Goal: Task Accomplishment & Management: Use online tool/utility

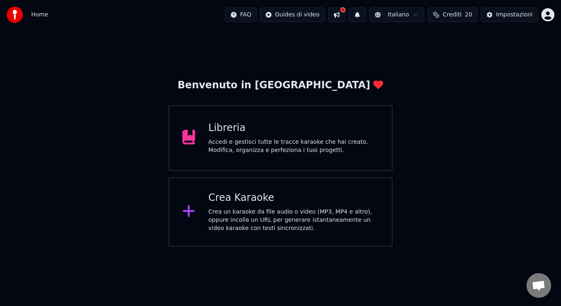
click at [195, 215] on icon at bounding box center [188, 211] width 13 height 15
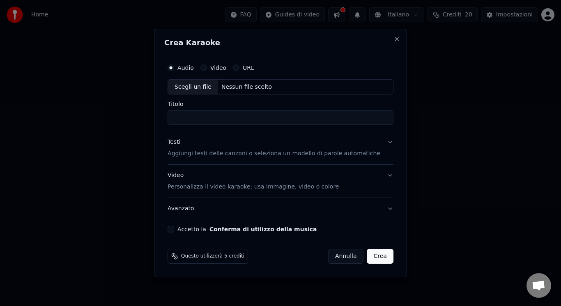
click at [195, 89] on div "Scegli un file" at bounding box center [193, 87] width 50 height 15
drag, startPoint x: 253, startPoint y: 116, endPoint x: 220, endPoint y: 117, distance: 32.9
click at [220, 117] on input "**********" at bounding box center [281, 117] width 226 height 15
type input "**********"
click at [174, 228] on button "Accetto la Conferma di utilizzo della musica" at bounding box center [171, 229] width 7 height 7
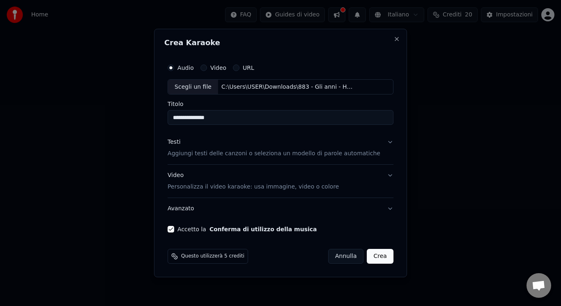
click at [193, 188] on p "Personalizza il video karaoke: usa immagine, video o colore" at bounding box center [253, 187] width 171 height 8
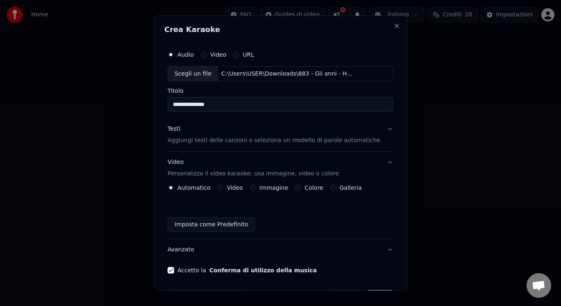
click at [223, 191] on button "Video" at bounding box center [220, 187] width 7 height 7
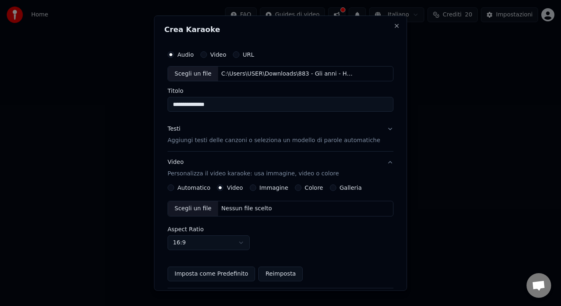
click at [208, 207] on div "Scegli un file" at bounding box center [193, 208] width 50 height 15
click at [233, 135] on div "Testi Aggiungi testi delle canzoni o seleziona un modello di parole automatiche" at bounding box center [274, 135] width 213 height 20
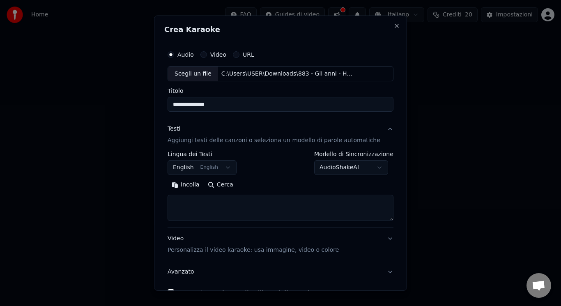
click at [210, 172] on button "English English" at bounding box center [202, 167] width 69 height 15
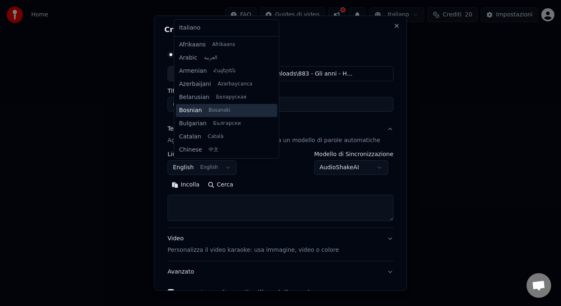
scroll to position [66, 0]
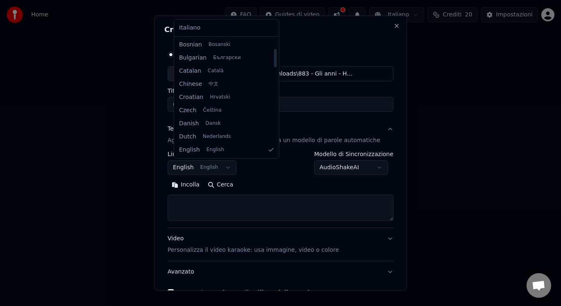
select select "**"
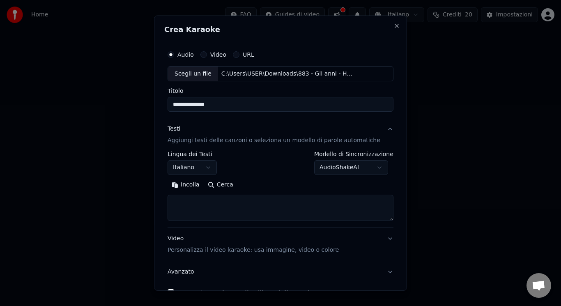
click at [237, 203] on textarea at bounding box center [281, 208] width 226 height 26
drag, startPoint x: 173, startPoint y: 182, endPoint x: 178, endPoint y: 182, distance: 4.5
click at [178, 182] on div "**********" at bounding box center [280, 171] width 232 height 256
click at [178, 182] on button "Incolla" at bounding box center [186, 184] width 36 height 13
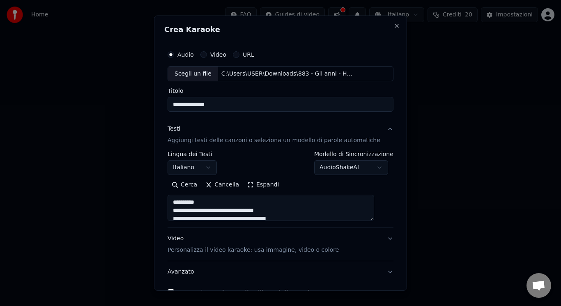
click at [264, 186] on button "Espandi" at bounding box center [263, 184] width 40 height 13
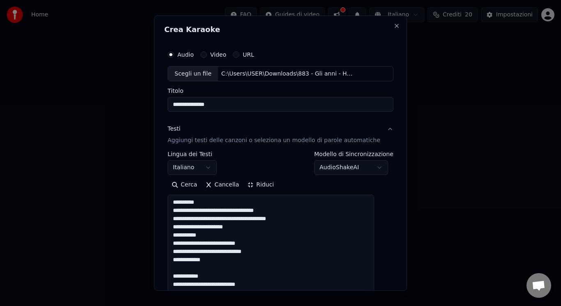
drag, startPoint x: 236, startPoint y: 200, endPoint x: 163, endPoint y: 209, distance: 73.6
click at [163, 209] on div "**********" at bounding box center [280, 153] width 253 height 276
drag, startPoint x: 211, startPoint y: 200, endPoint x: 147, endPoint y: 195, distance: 64.3
click at [147, 195] on body "**********" at bounding box center [280, 123] width 561 height 246
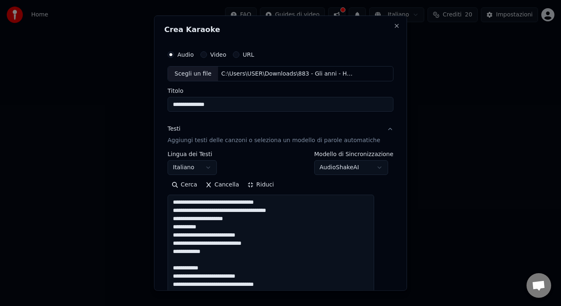
drag, startPoint x: 213, startPoint y: 267, endPoint x: 205, endPoint y: 262, distance: 9.2
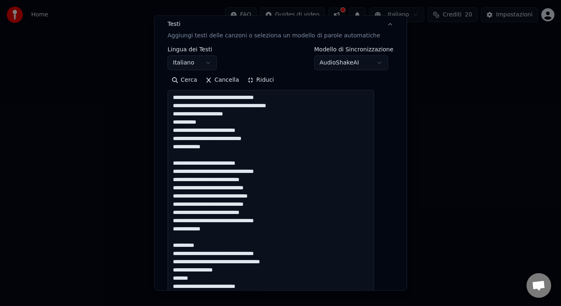
scroll to position [138, 0]
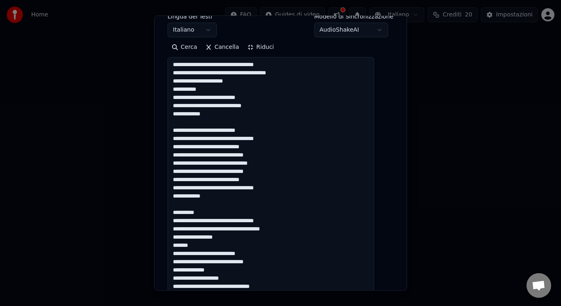
drag, startPoint x: 207, startPoint y: 211, endPoint x: 199, endPoint y: 205, distance: 10.8
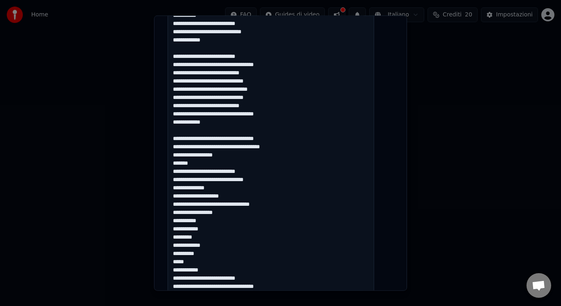
scroll to position [220, 0]
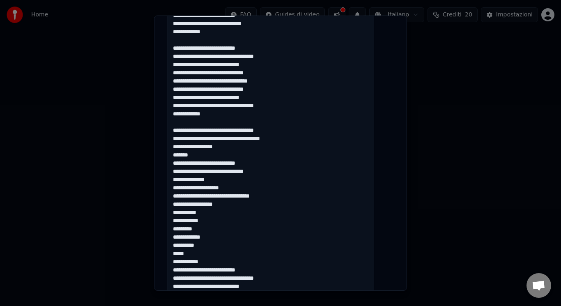
drag, startPoint x: 177, startPoint y: 190, endPoint x: 222, endPoint y: 260, distance: 83.4
click at [222, 260] on textarea at bounding box center [271, 253] width 207 height 556
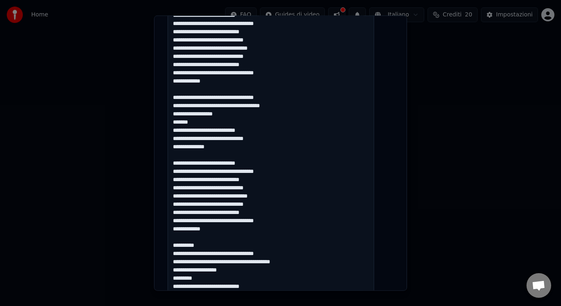
scroll to position [326, 0]
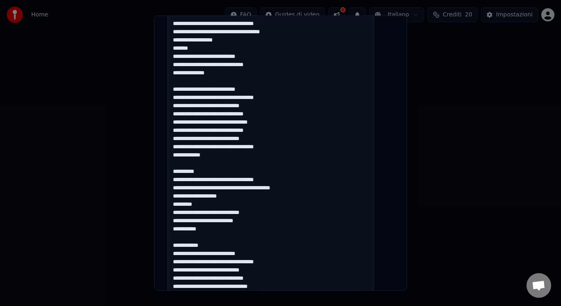
drag, startPoint x: 212, startPoint y: 172, endPoint x: 205, endPoint y: 166, distance: 9.1
click at [205, 166] on textarea at bounding box center [271, 146] width 207 height 556
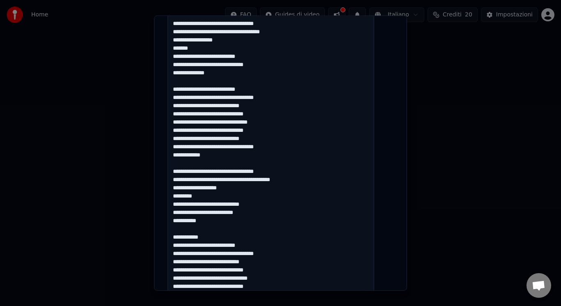
drag, startPoint x: 210, startPoint y: 237, endPoint x: 198, endPoint y: 230, distance: 14.5
click at [198, 230] on textarea at bounding box center [271, 146] width 207 height 556
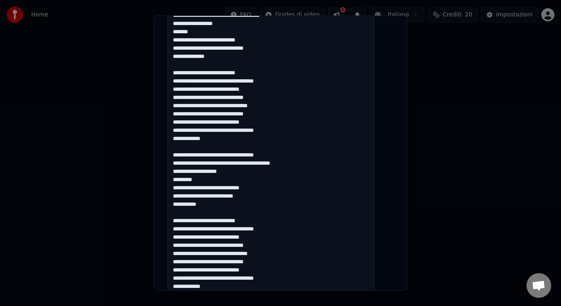
type textarea "**********"
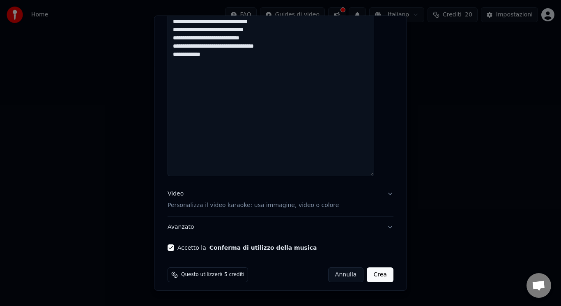
scroll to position [580, 0]
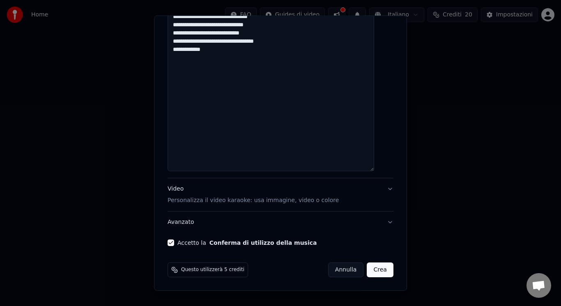
click at [371, 275] on button "Crea" at bounding box center [380, 269] width 26 height 15
click at [328, 198] on p "Personalizza il video karaoke: usa immagine, video o colore" at bounding box center [253, 200] width 171 height 8
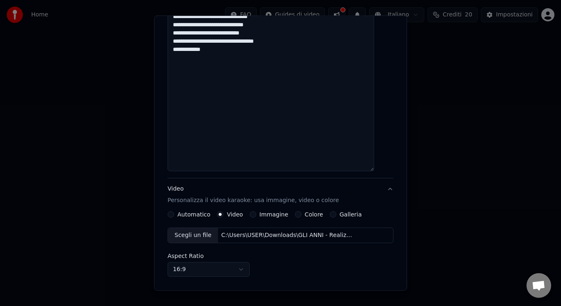
scroll to position [77, 0]
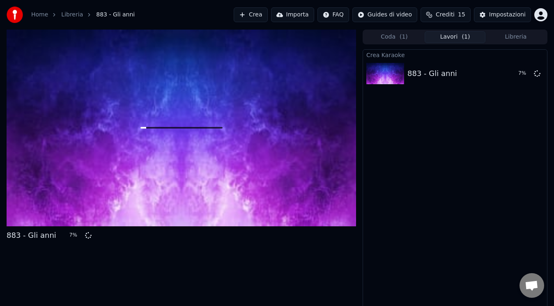
click at [369, 186] on div "Crea Karaoke 883 - Gli anni 7 %" at bounding box center [455, 179] width 185 height 260
click at [438, 112] on div "Crea Karaoke 883 - Gli anni 8 %" at bounding box center [455, 179] width 185 height 260
click at [457, 192] on div "Crea Karaoke 883 - Gli anni 8 %" at bounding box center [455, 179] width 185 height 260
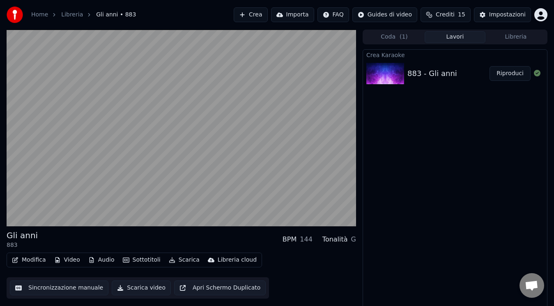
click at [116, 287] on button "Scarica video" at bounding box center [141, 287] width 59 height 15
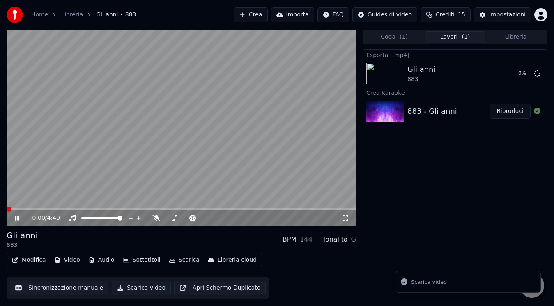
click at [7, 211] on span at bounding box center [9, 209] width 5 height 5
click at [536, 74] on icon at bounding box center [537, 73] width 7 height 7
click at [13, 221] on icon at bounding box center [22, 218] width 19 height 7
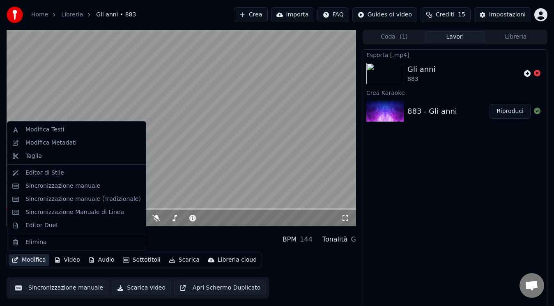
click at [41, 256] on button "Modifica" at bounding box center [29, 259] width 41 height 11
click at [80, 142] on div "Modifica Metadati" at bounding box center [82, 143] width 115 height 8
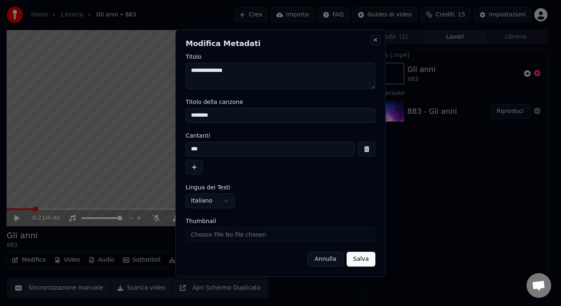
click at [374, 37] on button "Close" at bounding box center [375, 40] width 7 height 7
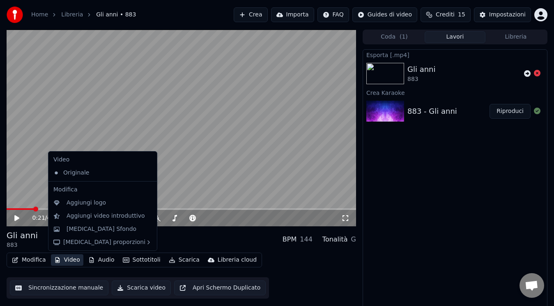
click at [67, 257] on button "Video" at bounding box center [67, 259] width 32 height 11
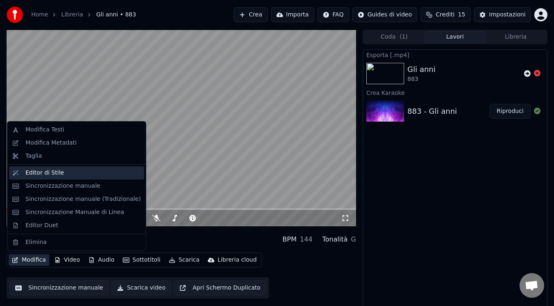
click at [56, 170] on div "Editor di Stile" at bounding box center [44, 173] width 39 height 8
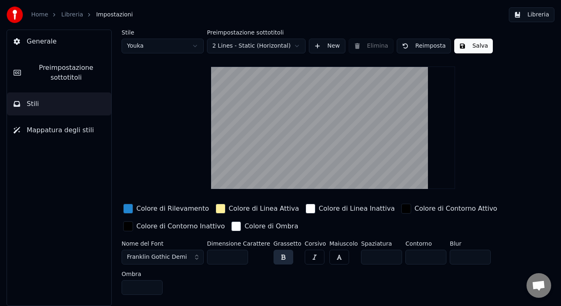
click at [415, 41] on button "Reimposta" at bounding box center [424, 46] width 54 height 15
click at [424, 51] on button "Reimposta" at bounding box center [424, 46] width 54 height 15
click at [72, 127] on span "Mappatura degli stili" at bounding box center [60, 130] width 67 height 10
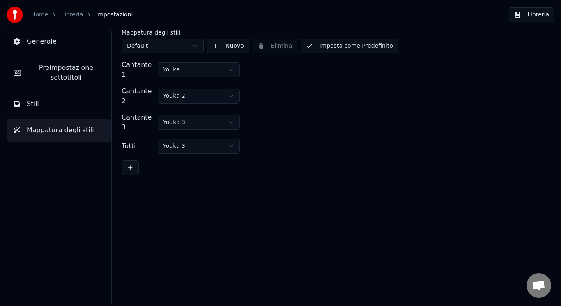
click at [39, 106] on button "Stili" at bounding box center [59, 103] width 104 height 23
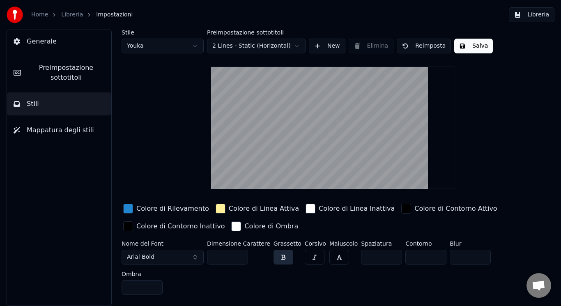
click at [50, 75] on span "Preimpostazione sottotitoli" at bounding box center [66, 73] width 77 height 20
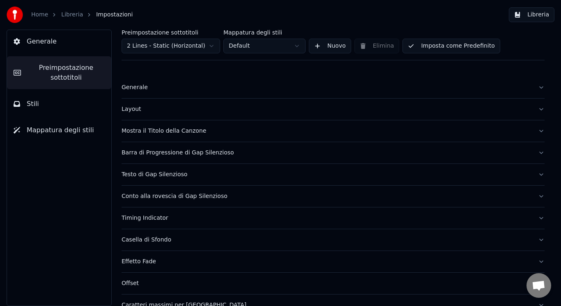
click at [156, 88] on div "Generale" at bounding box center [327, 87] width 410 height 8
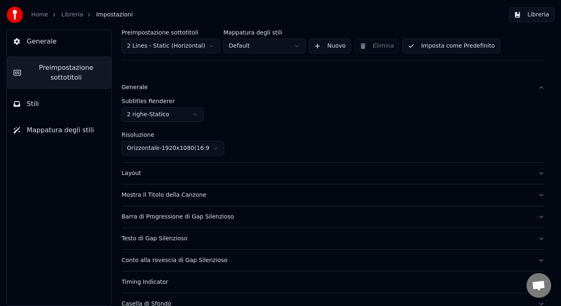
click at [211, 167] on button "Layout" at bounding box center [333, 173] width 423 height 21
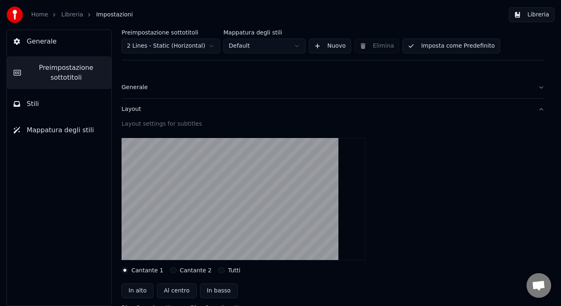
click at [267, 108] on div "Layout" at bounding box center [327, 109] width 410 height 8
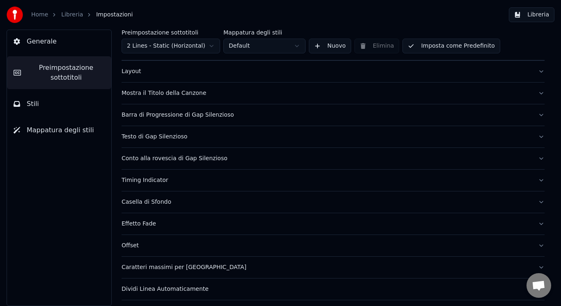
scroll to position [39, 0]
click at [284, 119] on button "Barra di Progressione di Gap Silenzioso" at bounding box center [333, 113] width 423 height 21
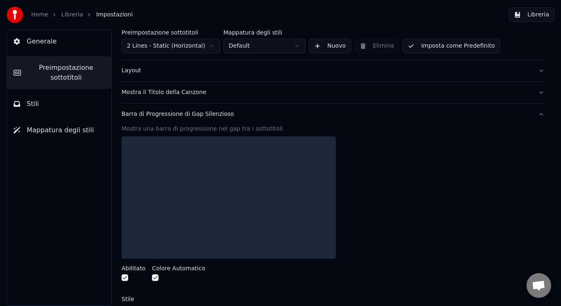
click at [284, 119] on button "Barra di Progressione di Gap Silenzioso" at bounding box center [333, 113] width 423 height 21
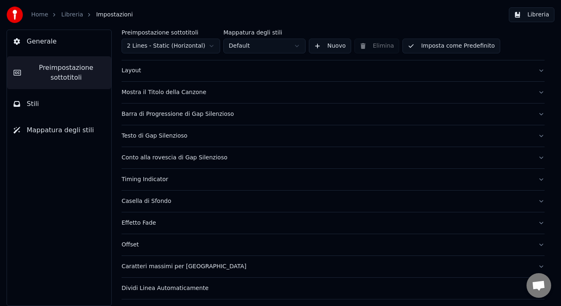
scroll to position [60, 0]
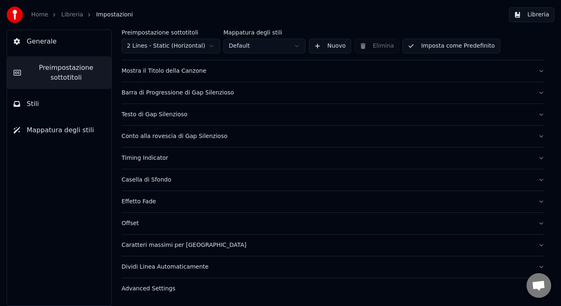
click at [347, 242] on div "Caratteri massimi per [GEOGRAPHIC_DATA]" at bounding box center [327, 245] width 410 height 8
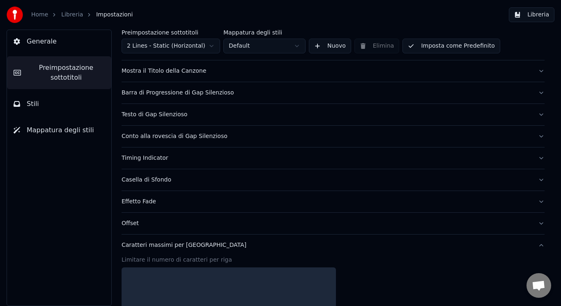
click at [347, 242] on div "Caratteri massimi per [GEOGRAPHIC_DATA]" at bounding box center [327, 245] width 410 height 8
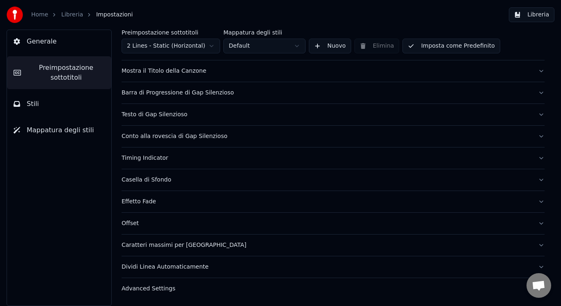
click at [347, 242] on div "Caratteri massimi per [GEOGRAPHIC_DATA]" at bounding box center [327, 245] width 410 height 8
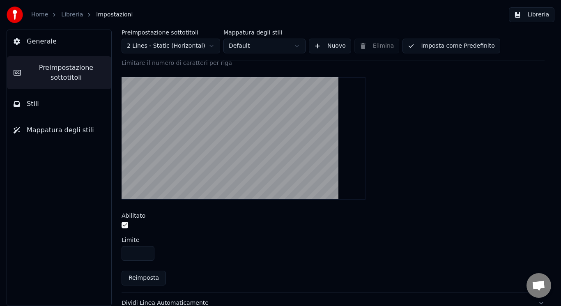
scroll to position [292, 0]
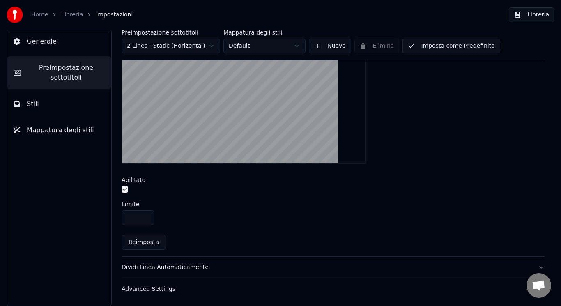
click at [361, 270] on div "Dividi Linea Automaticamente" at bounding box center [327, 267] width 410 height 8
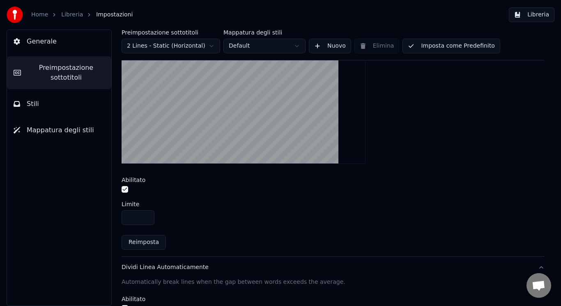
scroll to position [157, 0]
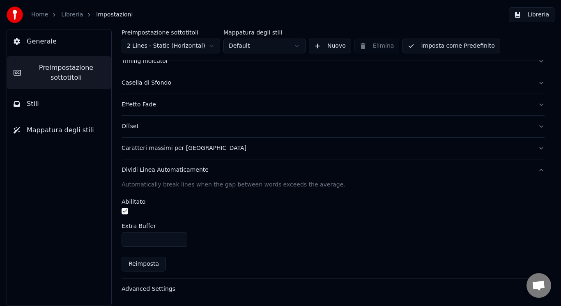
click at [344, 290] on div "Advanced Settings" at bounding box center [327, 289] width 410 height 8
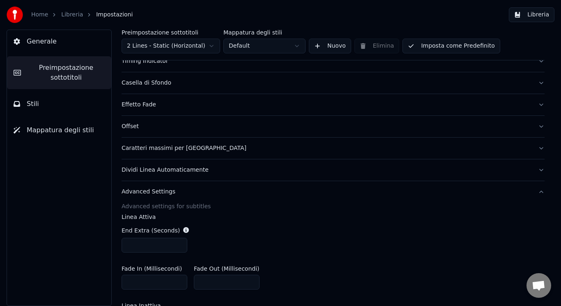
click at [338, 125] on div "Offset" at bounding box center [327, 126] width 410 height 8
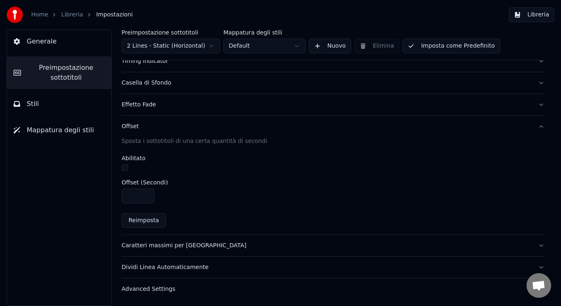
click at [337, 115] on button "Effetto Fade" at bounding box center [333, 104] width 423 height 21
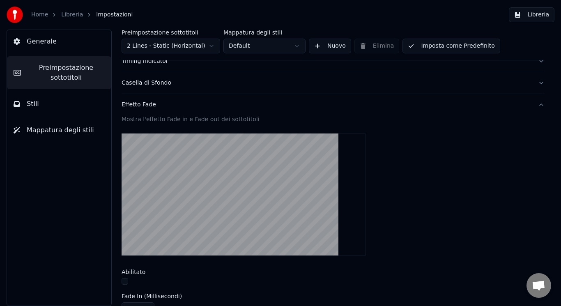
click at [331, 83] on div "Casella di Sfondo" at bounding box center [327, 83] width 410 height 8
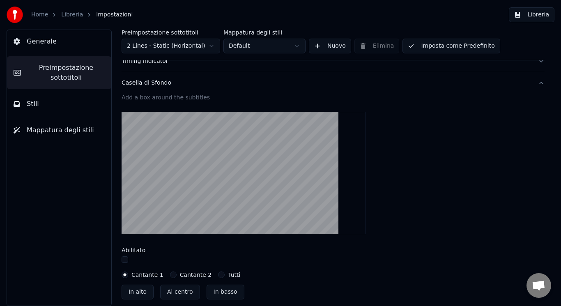
click at [333, 72] on button "Casella di Sfondo" at bounding box center [333, 82] width 423 height 21
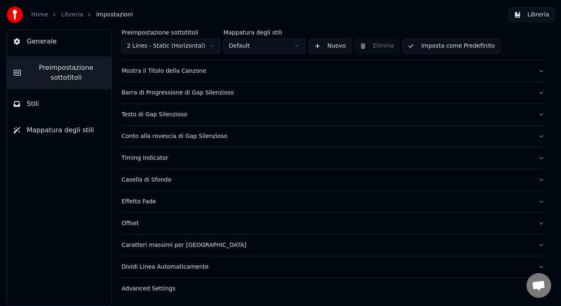
scroll to position [0, 0]
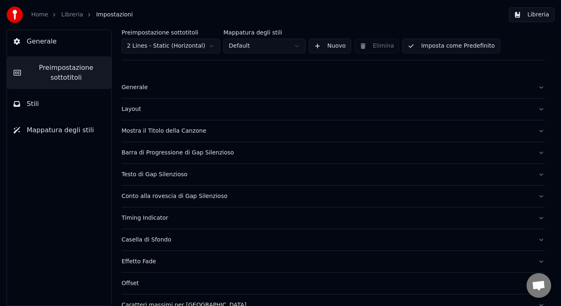
click at [323, 149] on div "Barra di Progressione di Gap Silenzioso" at bounding box center [327, 153] width 410 height 8
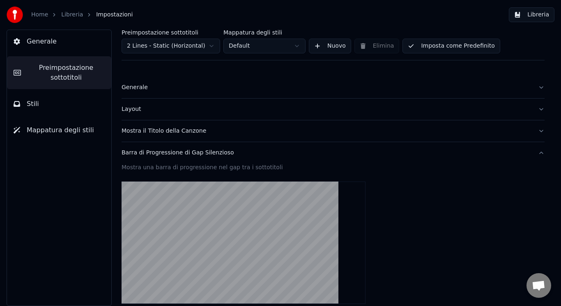
click at [318, 130] on div "Mostra il Titolo della Canzone" at bounding box center [327, 131] width 410 height 8
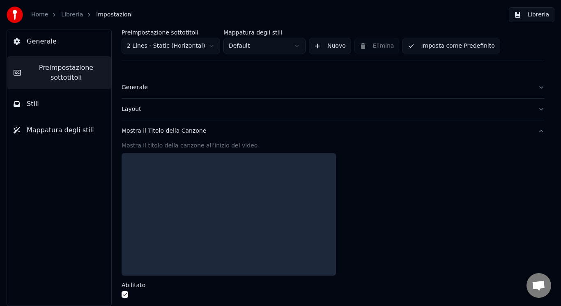
click at [318, 130] on div "Mostra il Titolo della Canzone" at bounding box center [327, 131] width 410 height 8
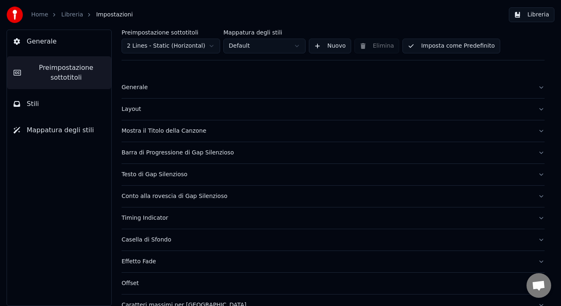
click at [318, 130] on div "Mostra il Titolo della Canzone" at bounding box center [327, 131] width 410 height 8
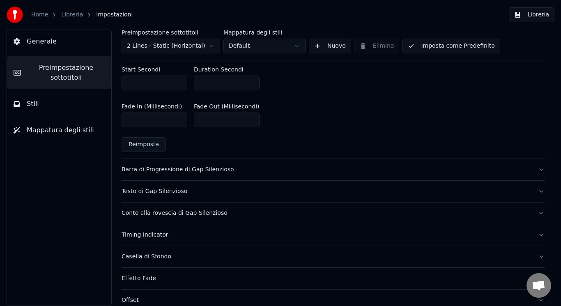
scroll to position [363, 0]
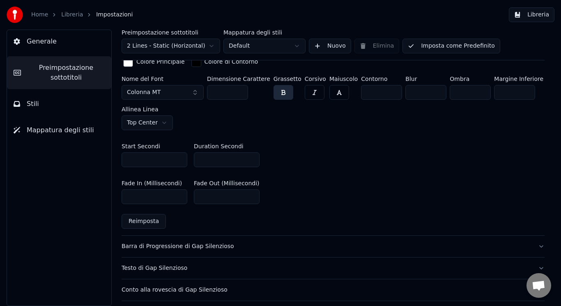
click at [147, 225] on button "Reimposta" at bounding box center [144, 221] width 44 height 15
type input "*"
click at [147, 225] on button "Reimposta" at bounding box center [144, 221] width 44 height 15
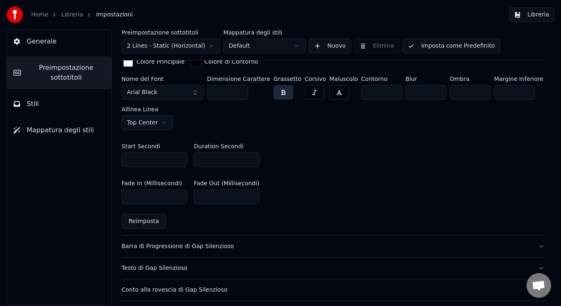
click at [147, 225] on button "Reimposta" at bounding box center [144, 221] width 44 height 15
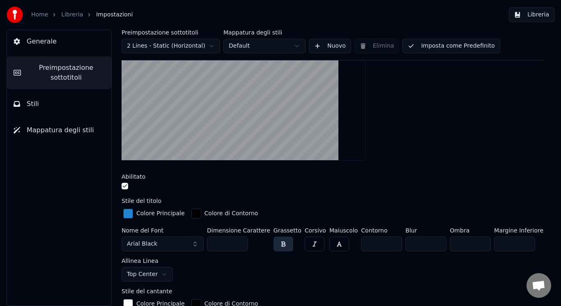
click at [460, 47] on button "Imposta come Predefinito" at bounding box center [450, 46] width 97 height 15
click at [75, 48] on button "Generale" at bounding box center [59, 41] width 104 height 23
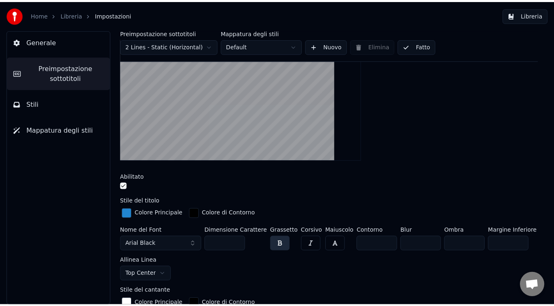
scroll to position [0, 0]
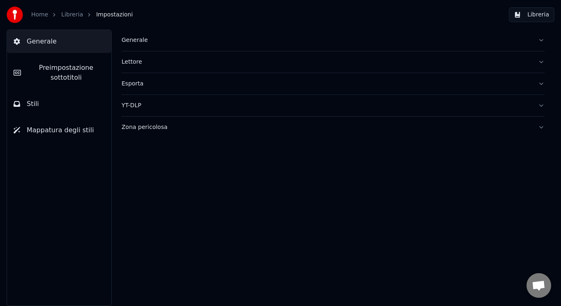
click at [70, 18] on link "Libreria" at bounding box center [72, 15] width 22 height 8
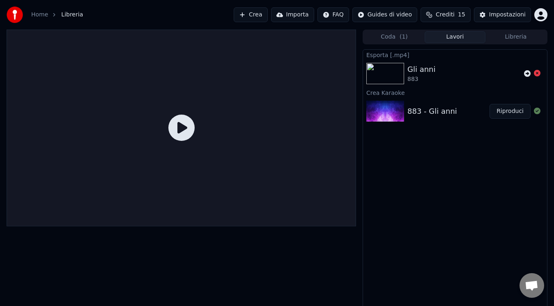
click at [263, 129] on div at bounding box center [181, 128] width 349 height 197
click at [428, 94] on div "Crea Karaoke" at bounding box center [455, 92] width 184 height 10
click at [422, 117] on div "883 - Gli anni Riproduci" at bounding box center [455, 111] width 184 height 28
click at [488, 116] on div "883 - Gli anni" at bounding box center [448, 111] width 82 height 11
click at [496, 115] on button "Riproduci" at bounding box center [510, 111] width 41 height 15
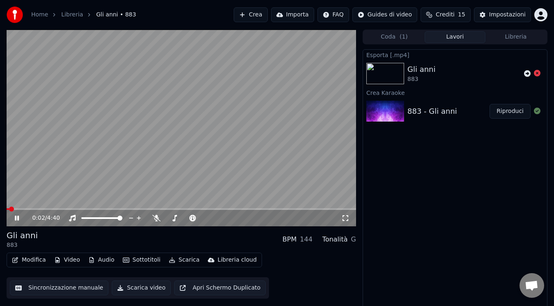
click at [149, 292] on button "Scarica video" at bounding box center [141, 287] width 59 height 15
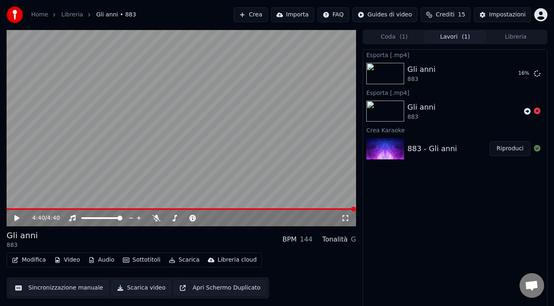
click at [329, 209] on div "4:40 / 4:40" at bounding box center [181, 217] width 349 height 18
click at [329, 209] on span at bounding box center [168, 209] width 322 height 2
click at [16, 220] on icon at bounding box center [16, 218] width 5 height 6
click at [18, 216] on icon at bounding box center [22, 218] width 19 height 7
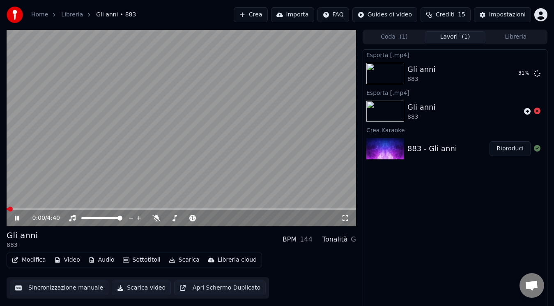
click at [16, 221] on div "0:00 / 4:40" at bounding box center [181, 218] width 343 height 8
click at [18, 217] on icon at bounding box center [17, 218] width 4 height 5
click at [18, 217] on icon at bounding box center [16, 218] width 5 height 6
click at [13, 207] on span at bounding box center [15, 209] width 5 height 5
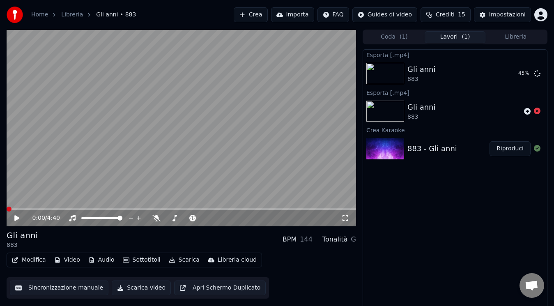
click at [20, 219] on icon at bounding box center [22, 218] width 19 height 7
click at [241, 216] on icon at bounding box center [241, 218] width 4 height 4
click at [234, 219] on icon at bounding box center [234, 218] width 8 height 8
click at [344, 216] on icon at bounding box center [345, 218] width 8 height 7
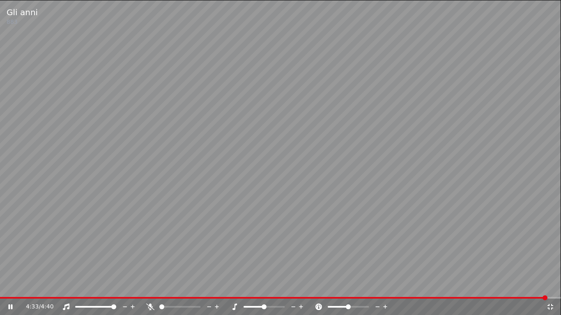
click at [549, 306] on icon at bounding box center [550, 307] width 8 height 7
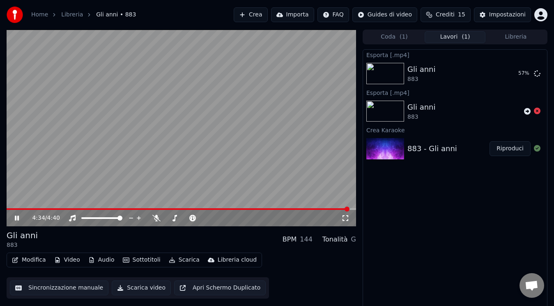
click at [400, 251] on div "Esporta [.mp4] Gli anni 883 57 % [DEMOGRAPHIC_DATA] [.mp4] Gli anni 883 Crea Ka…" at bounding box center [455, 179] width 185 height 260
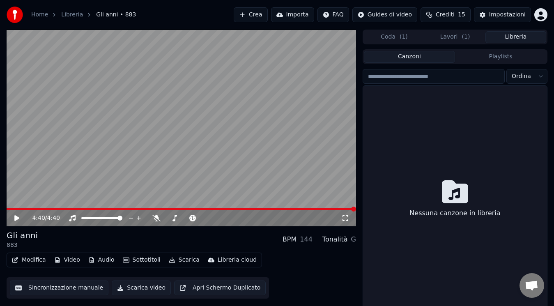
click at [493, 40] on button "Libreria" at bounding box center [515, 37] width 61 height 12
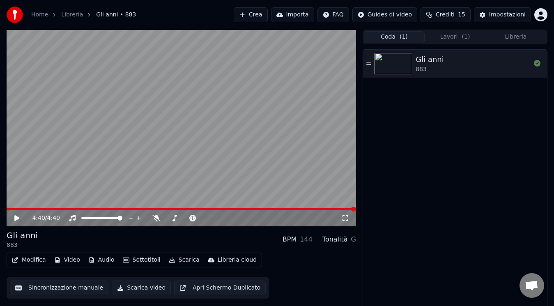
click at [392, 38] on button "Coda ( 1 )" at bounding box center [394, 37] width 61 height 12
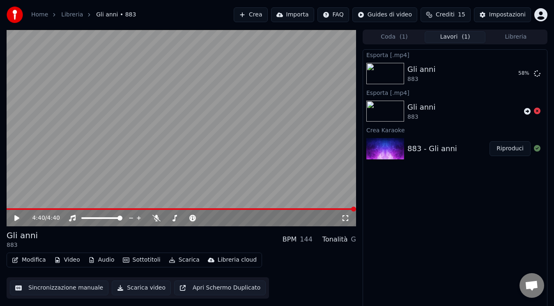
click at [441, 35] on button "Lavori ( 1 )" at bounding box center [455, 37] width 61 height 12
click at [445, 74] on div "Gli anni 883" at bounding box center [454, 74] width 94 height 20
click at [21, 261] on button "Modifica" at bounding box center [29, 259] width 41 height 11
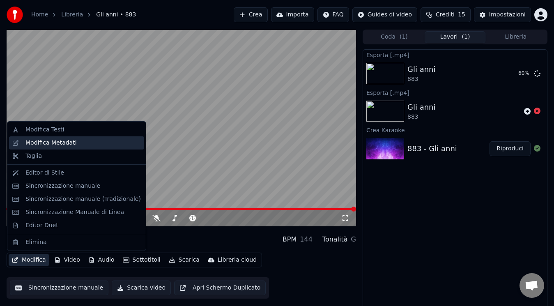
click at [102, 148] on div "Modifica Metadati" at bounding box center [76, 142] width 135 height 13
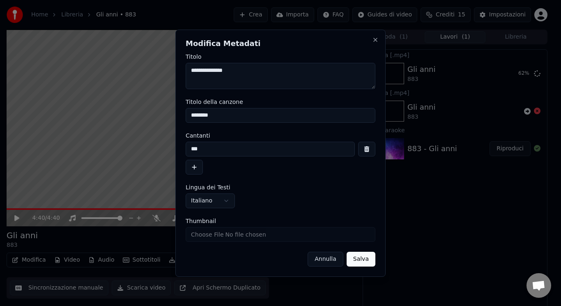
click at [208, 231] on input "Thumbnail" at bounding box center [281, 234] width 190 height 15
type input "**********"
click at [365, 255] on button "Salva" at bounding box center [361, 259] width 29 height 15
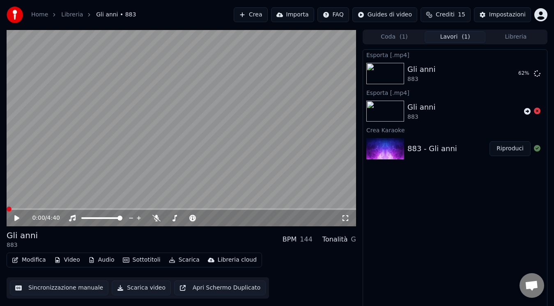
click at [514, 36] on button "Libreria" at bounding box center [515, 37] width 61 height 12
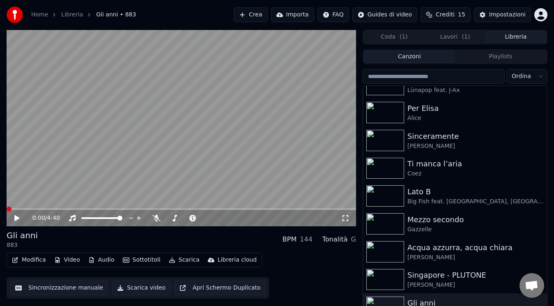
scroll to position [943, 0]
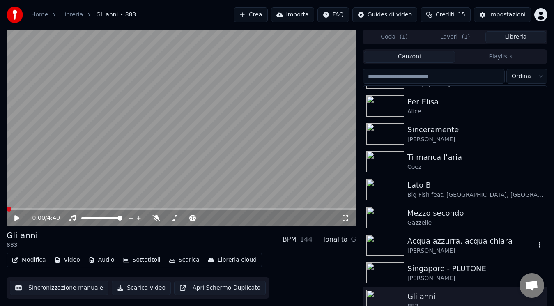
click at [507, 241] on div "Acqua azzurra, acqua chiara" at bounding box center [471, 240] width 128 height 11
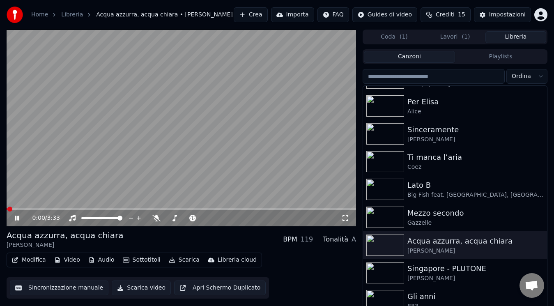
click at [448, 37] on button "Lavori ( 1 )" at bounding box center [455, 37] width 61 height 12
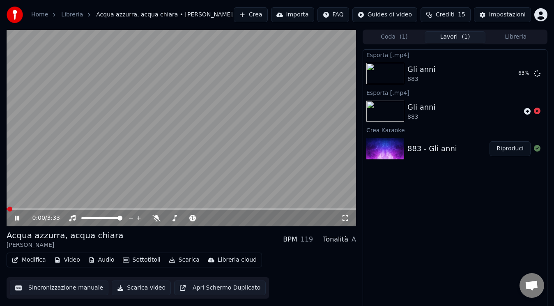
click at [10, 210] on div "0:00 / 3:33" at bounding box center [181, 217] width 349 height 18
click at [7, 211] on span at bounding box center [9, 209] width 5 height 5
click at [348, 218] on icon at bounding box center [345, 218] width 8 height 7
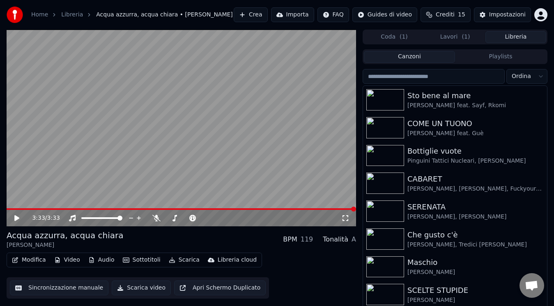
click at [516, 34] on button "Libreria" at bounding box center [515, 37] width 61 height 12
click at [454, 261] on div "Maschio" at bounding box center [471, 262] width 128 height 11
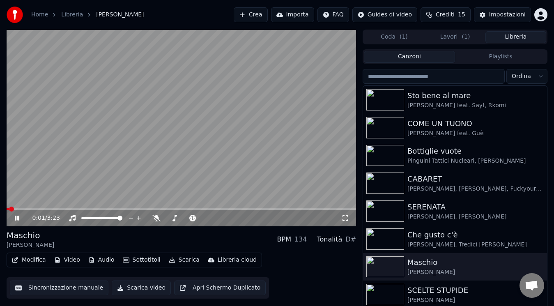
click at [341, 220] on icon at bounding box center [345, 218] width 8 height 7
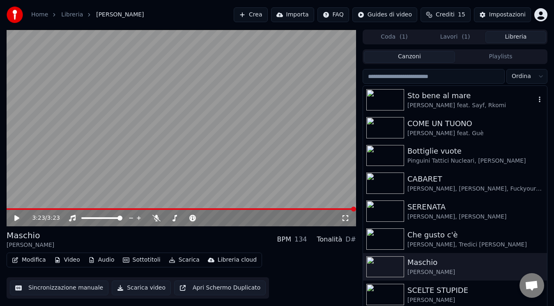
click at [503, 104] on div "[PERSON_NAME] feat. Sayf, Rkomi" at bounding box center [471, 105] width 128 height 8
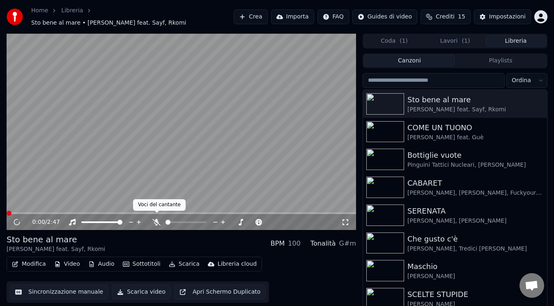
click at [156, 219] on icon at bounding box center [156, 222] width 8 height 7
click at [7, 216] on span at bounding box center [9, 213] width 5 height 5
click at [346, 219] on icon at bounding box center [345, 222] width 8 height 7
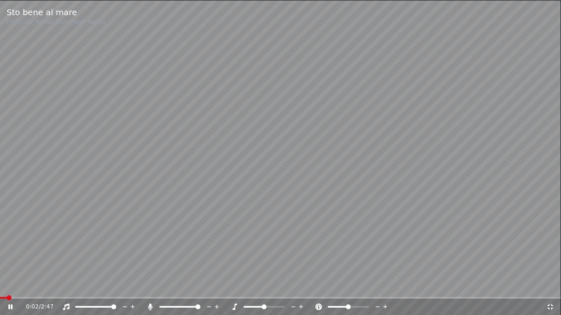
click at [7, 306] on icon at bounding box center [16, 307] width 19 height 7
click at [0, 301] on span at bounding box center [2, 298] width 5 height 5
click at [7, 306] on icon at bounding box center [16, 307] width 19 height 7
click at [149, 306] on icon at bounding box center [150, 307] width 5 height 7
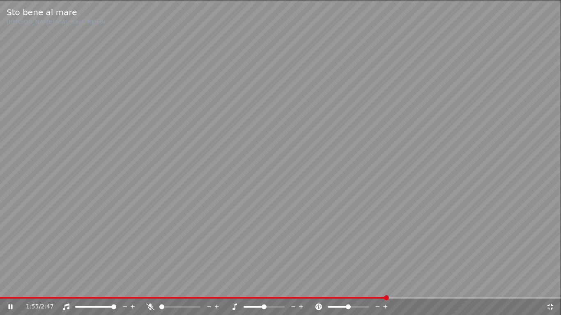
click at [150, 306] on icon at bounding box center [150, 307] width 8 height 7
click at [387, 298] on span at bounding box center [194, 298] width 388 height 2
click at [152, 306] on icon at bounding box center [150, 307] width 5 height 7
click at [151, 306] on icon at bounding box center [150, 307] width 8 height 7
click at [151, 303] on div at bounding box center [183, 307] width 74 height 8
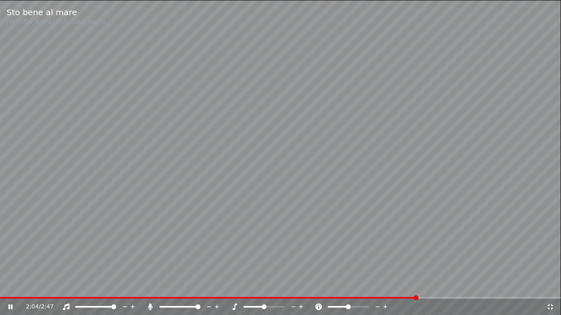
click at [151, 305] on icon at bounding box center [150, 307] width 5 height 7
click at [150, 306] on icon at bounding box center [150, 307] width 8 height 7
click at [150, 306] on icon at bounding box center [150, 307] width 5 height 7
click at [148, 306] on icon at bounding box center [150, 307] width 8 height 7
click at [150, 305] on icon at bounding box center [150, 307] width 5 height 7
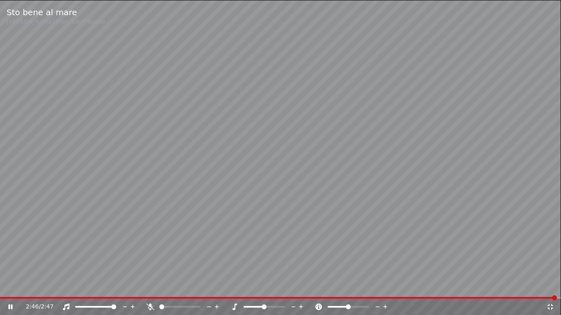
click at [551, 306] on div "2:46 / 2:47" at bounding box center [280, 307] width 554 height 8
click at [550, 306] on icon at bounding box center [550, 307] width 8 height 7
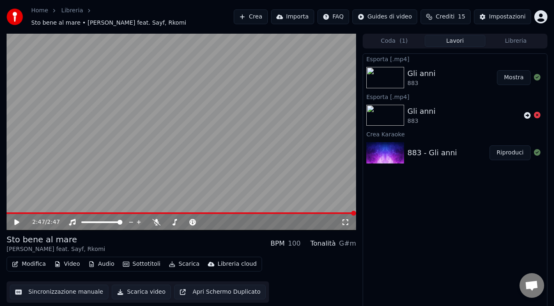
click at [462, 40] on button "Lavori" at bounding box center [455, 41] width 61 height 12
click at [516, 75] on button "Mostra" at bounding box center [514, 77] width 34 height 15
